Goal: Task Accomplishment & Management: Complete application form

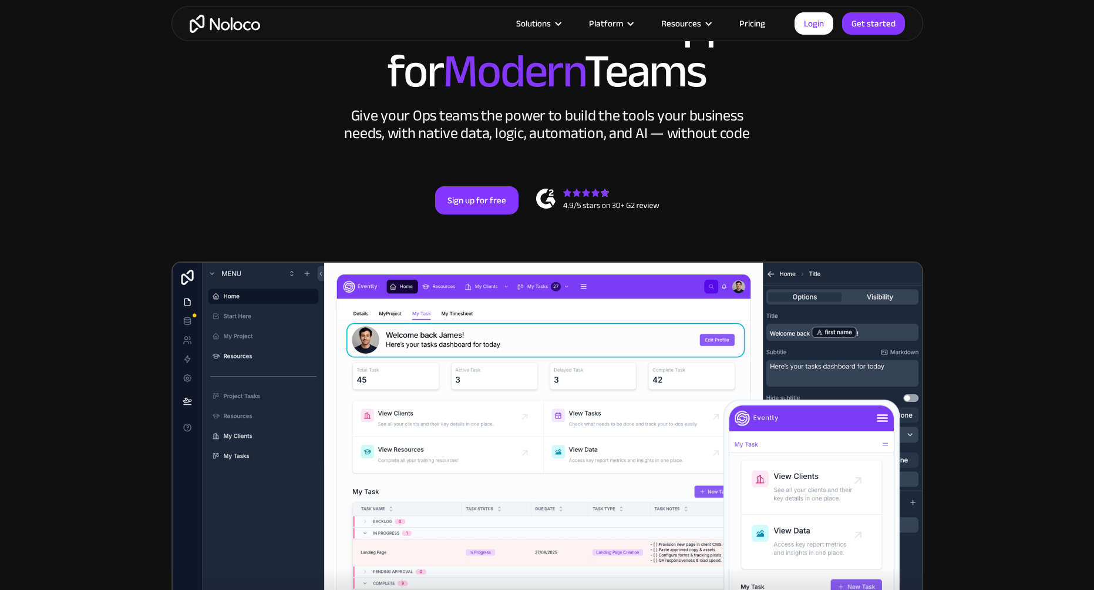
scroll to position [117, 0]
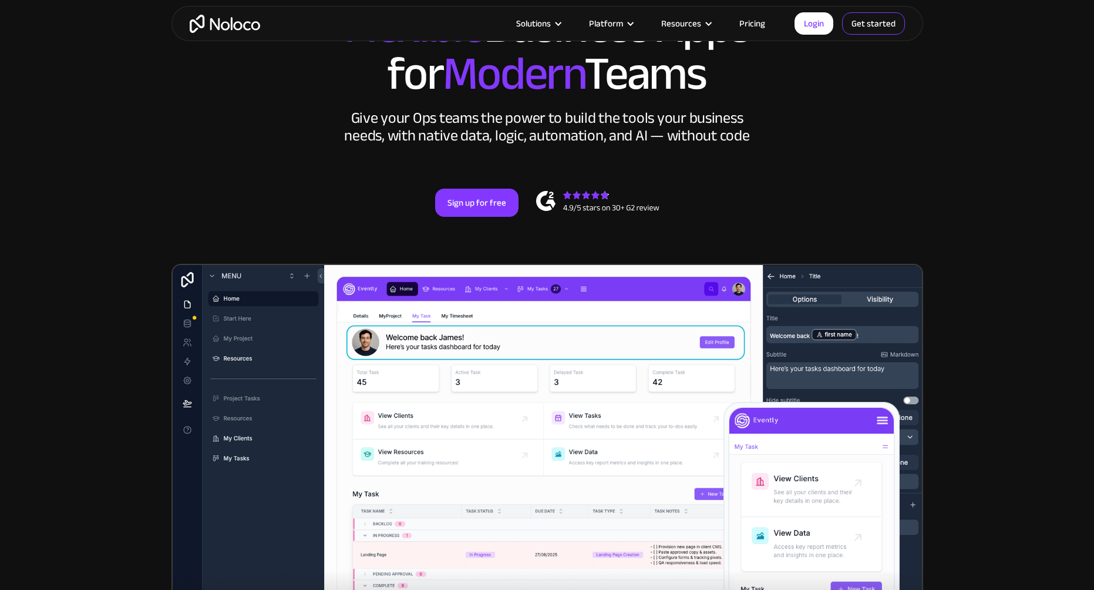
click at [873, 20] on link "Get started" at bounding box center [873, 23] width 63 height 22
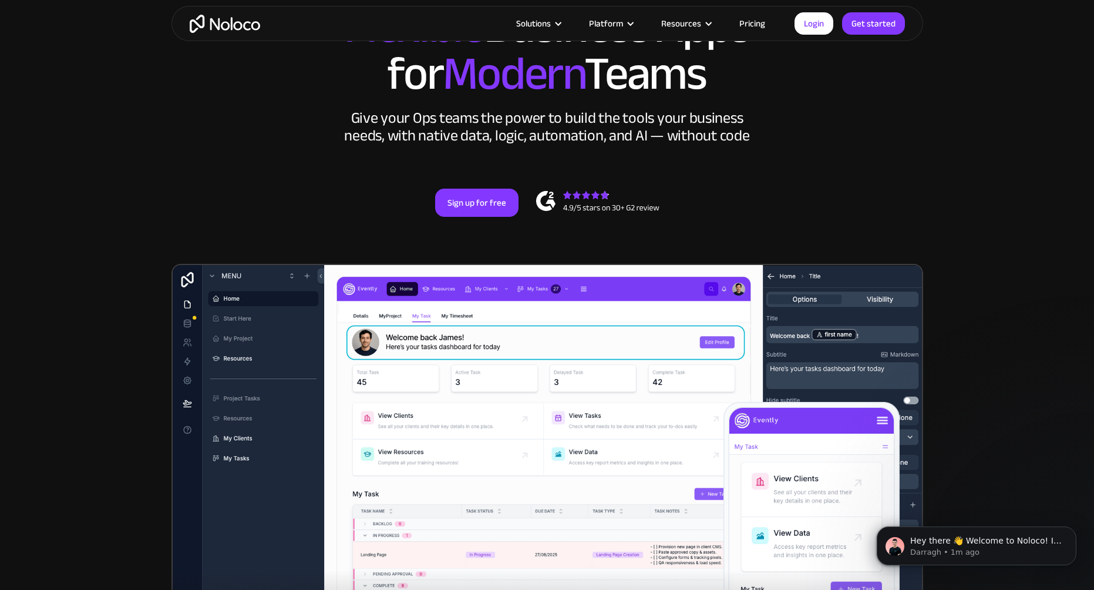
scroll to position [0, 0]
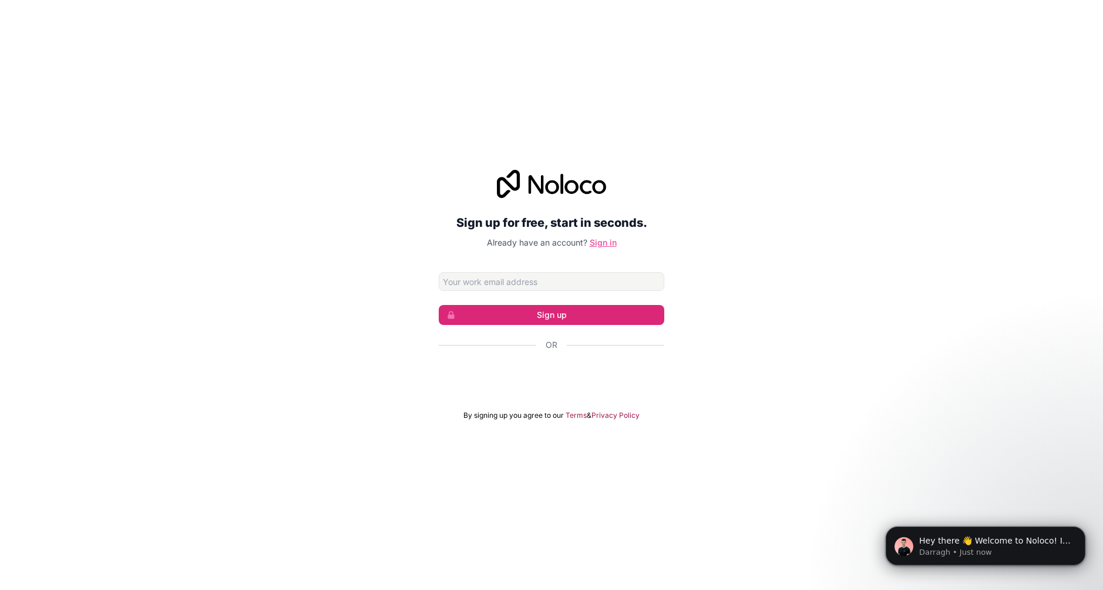
click at [606, 247] on link "Sign in" at bounding box center [603, 242] width 27 height 10
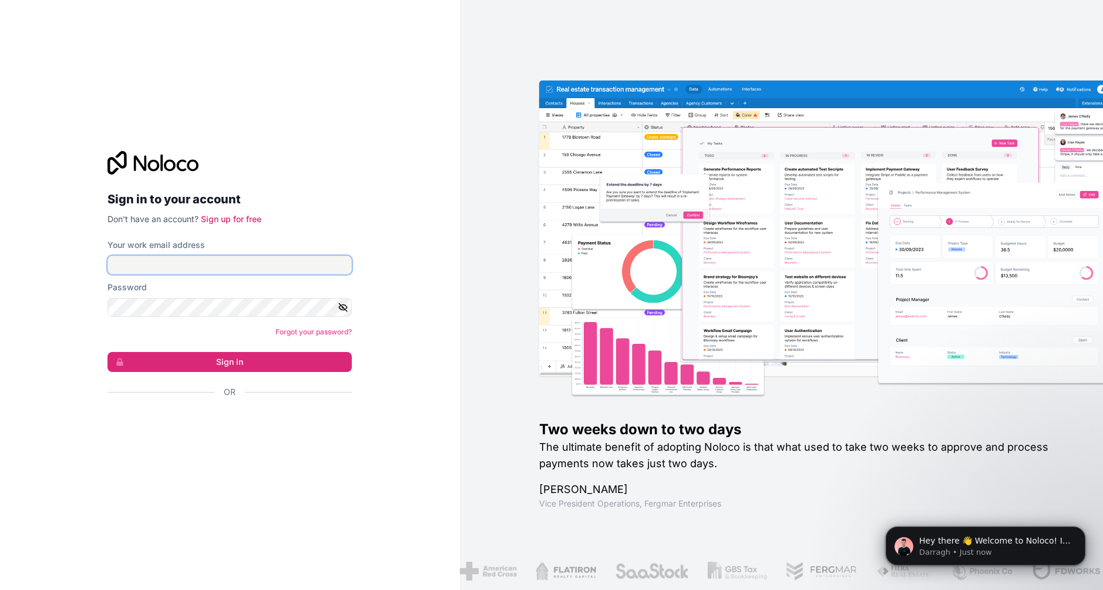
click at [241, 270] on input "Your work email address" at bounding box center [229, 264] width 244 height 19
type input "[EMAIL_ADDRESS][DOMAIN_NAME]"
click at [227, 359] on button "Sign in" at bounding box center [229, 362] width 244 height 20
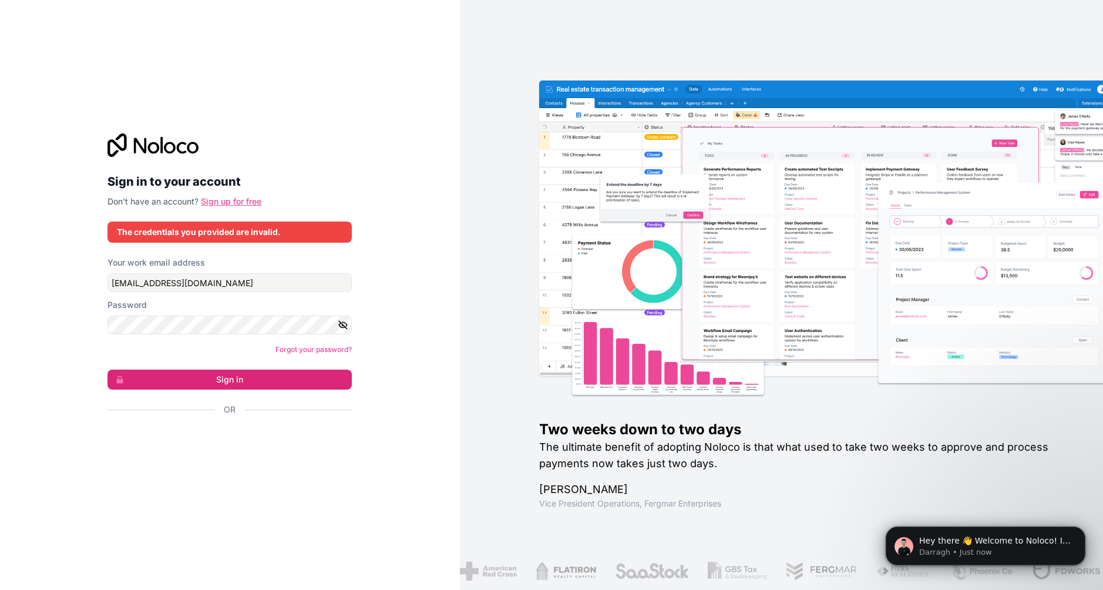
click at [257, 204] on link "Sign up for free" at bounding box center [231, 201] width 60 height 10
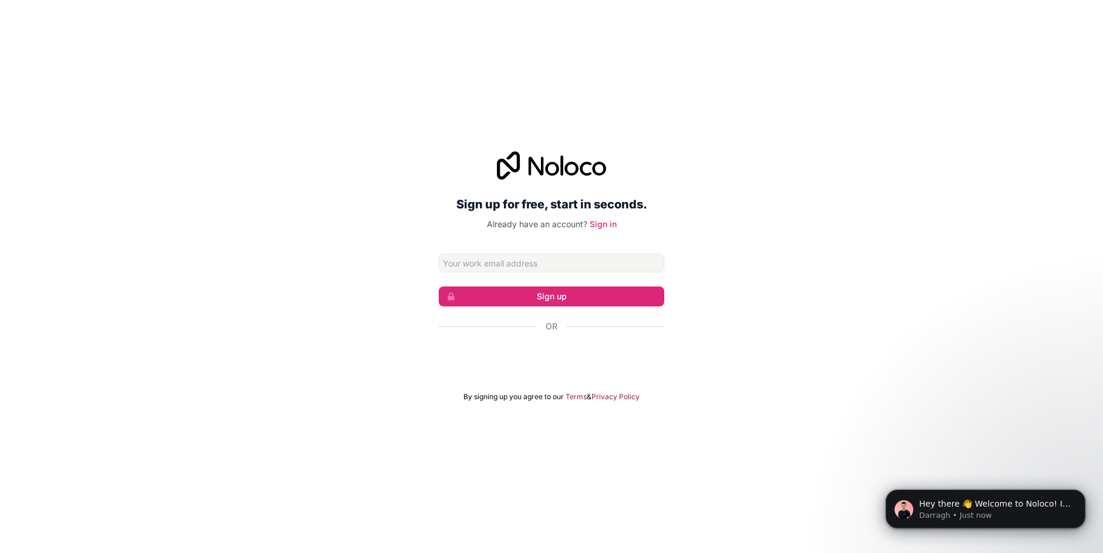
click at [526, 267] on input "Email address" at bounding box center [552, 263] width 226 height 19
type input "[EMAIL_ADDRESS][DOMAIN_NAME]"
click at [544, 295] on button "Sign up" at bounding box center [552, 297] width 226 height 20
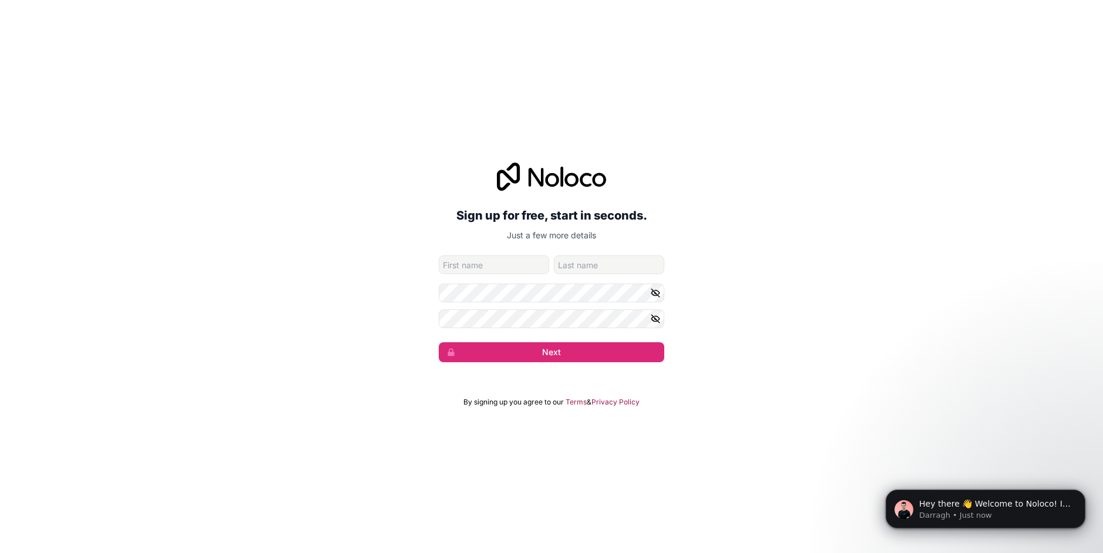
click at [509, 270] on input "given-name" at bounding box center [494, 264] width 110 height 19
type input "[PERSON_NAME]"
click at [611, 258] on input "family-name" at bounding box center [609, 264] width 110 height 19
type input "[PERSON_NAME]"
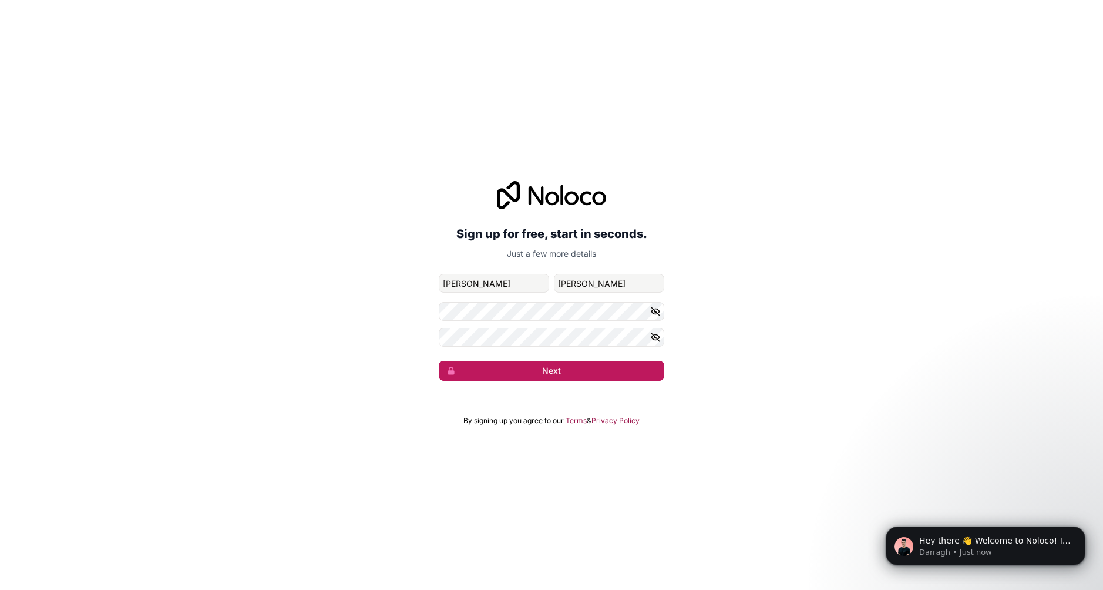
click at [523, 362] on button "Next" at bounding box center [552, 371] width 226 height 20
click at [543, 368] on button "Next" at bounding box center [552, 371] width 226 height 20
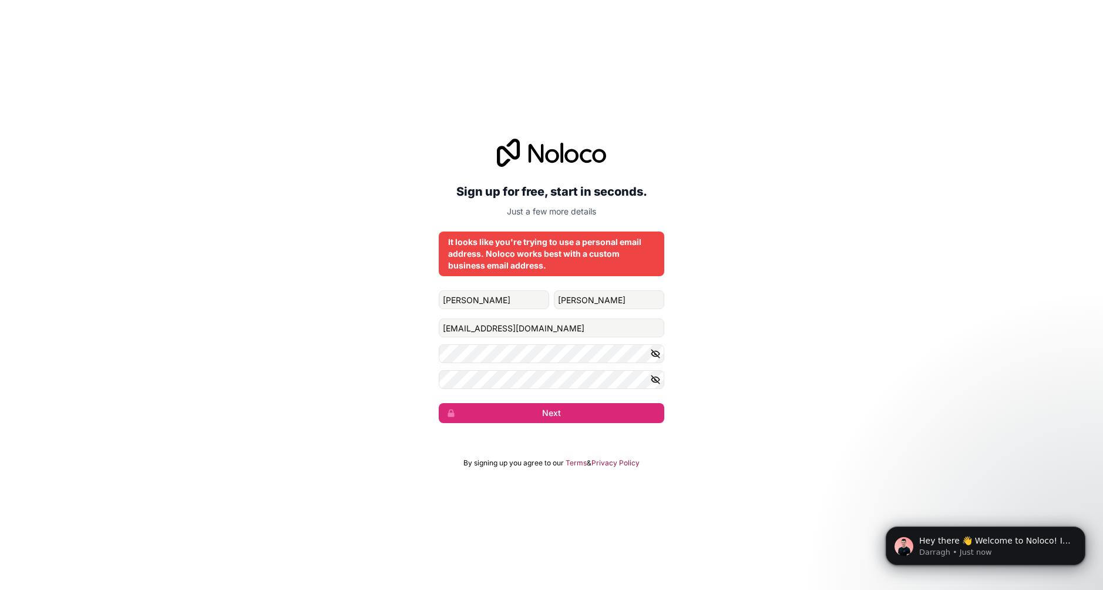
click at [552, 266] on div "It looks like you're trying to use a personal email address. Noloco works best …" at bounding box center [551, 253] width 207 height 35
